Goal: Find specific page/section: Find specific page/section

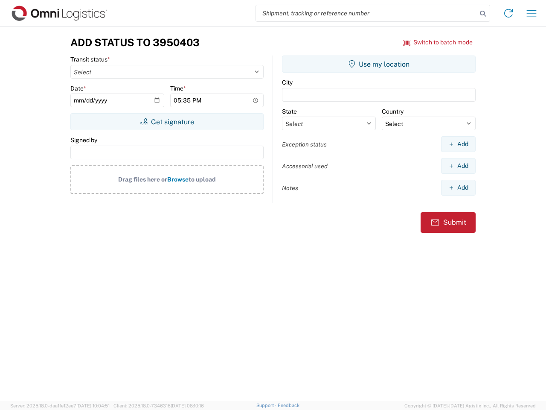
click at [366, 13] on input "search" at bounding box center [366, 13] width 221 height 16
click at [483, 14] on icon at bounding box center [483, 14] width 12 height 12
click at [509, 13] on icon at bounding box center [509, 13] width 14 height 14
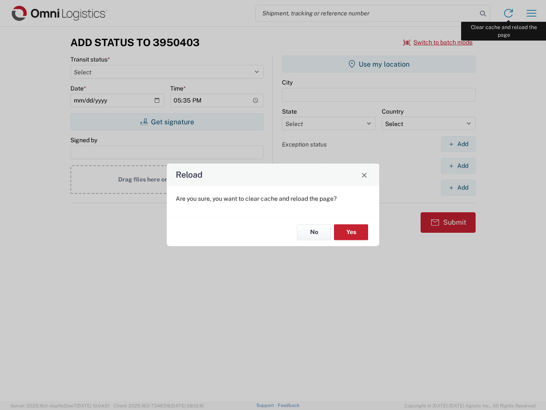
click at [532, 13] on div "Reload Are you sure, you want to clear cache and reload the page? No Yes" at bounding box center [273, 205] width 546 height 410
click at [438, 42] on div "Reload Are you sure, you want to clear cache and reload the page? No Yes" at bounding box center [273, 205] width 546 height 410
click at [167, 122] on div "Reload Are you sure, you want to clear cache and reload the page? No Yes" at bounding box center [273, 205] width 546 height 410
click at [379, 64] on div "Reload Are you sure, you want to clear cache and reload the page? No Yes" at bounding box center [273, 205] width 546 height 410
click at [458, 144] on div "Reload Are you sure, you want to clear cache and reload the page? No Yes" at bounding box center [273, 205] width 546 height 410
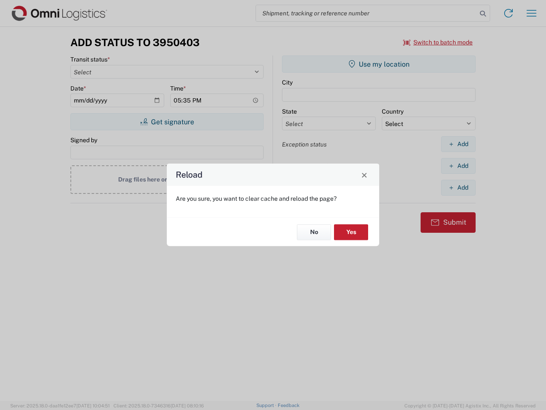
click at [458, 166] on div "Reload Are you sure, you want to clear cache and reload the page? No Yes" at bounding box center [273, 205] width 546 height 410
click at [458, 187] on div "Reload Are you sure, you want to clear cache and reload the page? No Yes" at bounding box center [273, 205] width 546 height 410
